Goal: Information Seeking & Learning: Learn about a topic

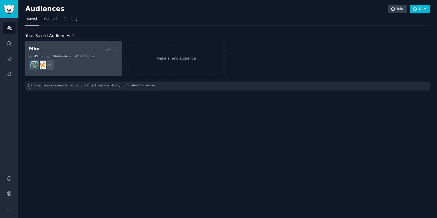
click at [85, 67] on dd "+ 2" at bounding box center [74, 65] width 90 height 14
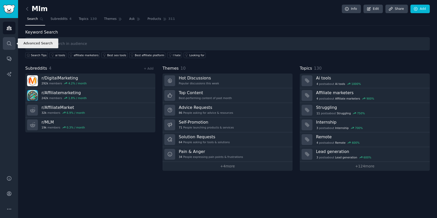
click at [8, 41] on icon "Sidebar" at bounding box center [8, 43] width 5 height 5
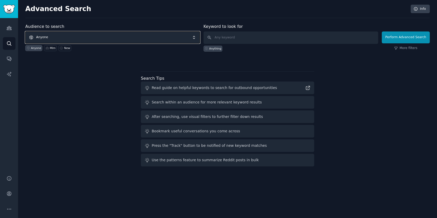
click at [120, 39] on span "Anyone" at bounding box center [112, 37] width 175 height 12
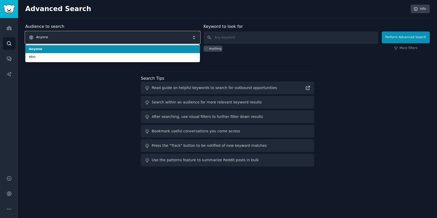
click at [120, 39] on span "Anyone" at bounding box center [112, 37] width 175 height 12
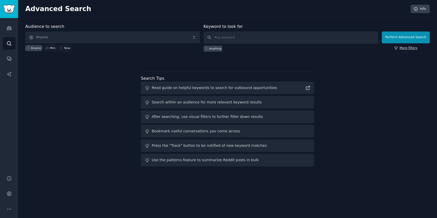
click at [402, 47] on link "More filters" at bounding box center [405, 48] width 23 height 5
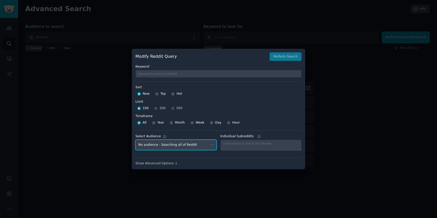
click at [207, 146] on select "No audience - Searching all of Reddit Mlm - 4 Subreddits" at bounding box center [175, 145] width 81 height 11
click at [245, 190] on div at bounding box center [218, 109] width 437 height 218
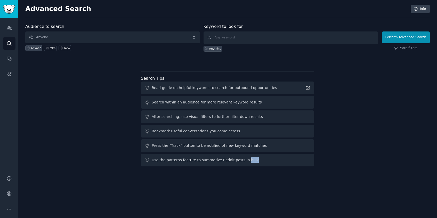
click at [245, 190] on div "Advanced Search Info Audience to search Anyone Anyone Mlm New Keyword to look f…" at bounding box center [227, 109] width 419 height 218
click at [51, 50] on div "Mlm" at bounding box center [53, 48] width 6 height 4
click at [396, 42] on button "Perform Advanced Search" at bounding box center [406, 37] width 48 height 12
click at [10, 12] on img "Sidebar" at bounding box center [9, 9] width 12 height 9
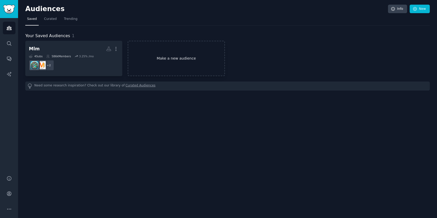
click at [158, 58] on link "Make a new audience" at bounding box center [176, 58] width 97 height 35
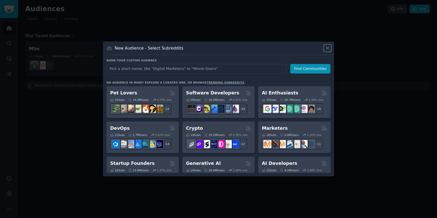
click at [327, 49] on icon at bounding box center [327, 47] width 5 height 5
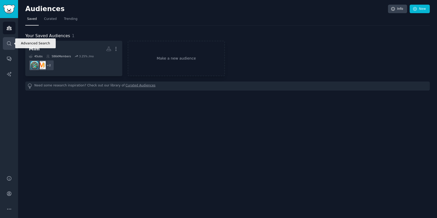
click at [9, 43] on icon "Sidebar" at bounding box center [8, 43] width 5 height 5
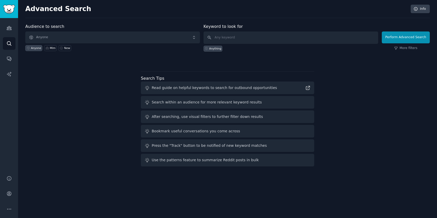
click at [38, 49] on div "Anyone" at bounding box center [36, 48] width 10 height 4
click at [402, 51] on div "Perform Advanced Search More filters" at bounding box center [406, 39] width 48 height 26
click at [405, 50] on link "More filters" at bounding box center [405, 48] width 23 height 5
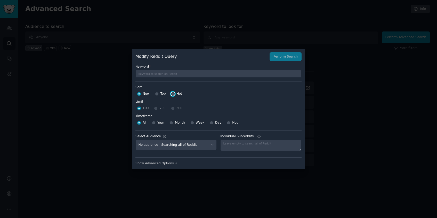
click at [173, 94] on input "Hot" at bounding box center [173, 94] width 4 height 4
radio input "true"
click at [172, 123] on input "Month" at bounding box center [172, 123] width 4 height 4
radio input "true"
click at [193, 123] on input "Week" at bounding box center [192, 123] width 4 height 4
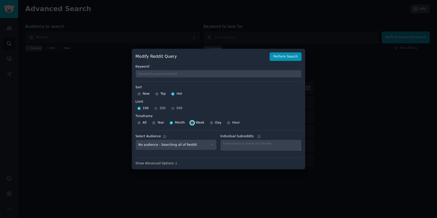
radio input "true"
click at [193, 143] on select "No audience - Searching all of Reddit Mlm - 4 Subreddits" at bounding box center [175, 145] width 81 height 11
click at [173, 163] on div "Show Advanced Options ↓" at bounding box center [218, 163] width 166 height 5
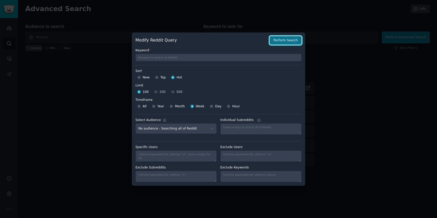
click at [273, 43] on button "Perform Search" at bounding box center [286, 40] width 32 height 9
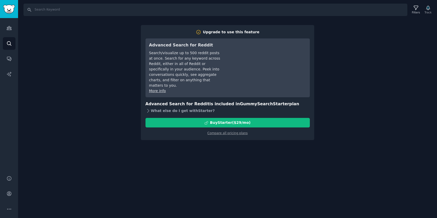
click at [157, 107] on div "What else do I get with Starter ?" at bounding box center [228, 110] width 164 height 7
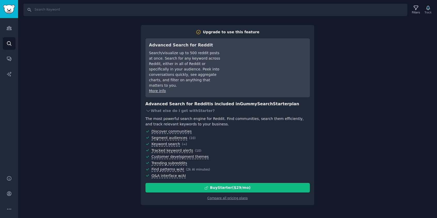
click at [103, 82] on div "Search Filters Track Upgrade to use this feature Advanced Search for Reddit Sea…" at bounding box center [227, 109] width 419 height 218
click at [6, 28] on icon "Sidebar" at bounding box center [8, 27] width 5 height 5
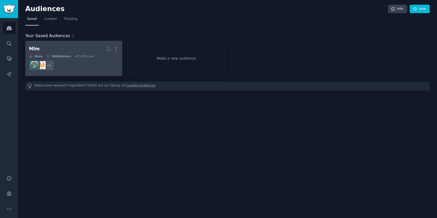
click at [49, 47] on h2 "Mlm More" at bounding box center [74, 48] width 90 height 9
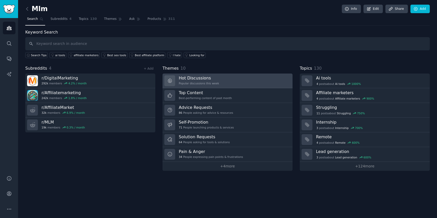
click at [184, 83] on div "Popular discussions this week" at bounding box center [199, 84] width 40 height 4
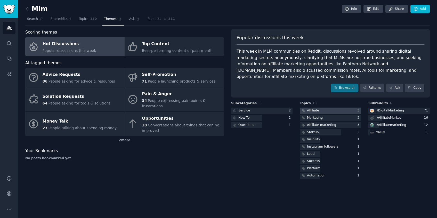
click at [311, 110] on div "Affiliate" at bounding box center [313, 110] width 12 height 5
